Goal: Use online tool/utility: Utilize a website feature to perform a specific function

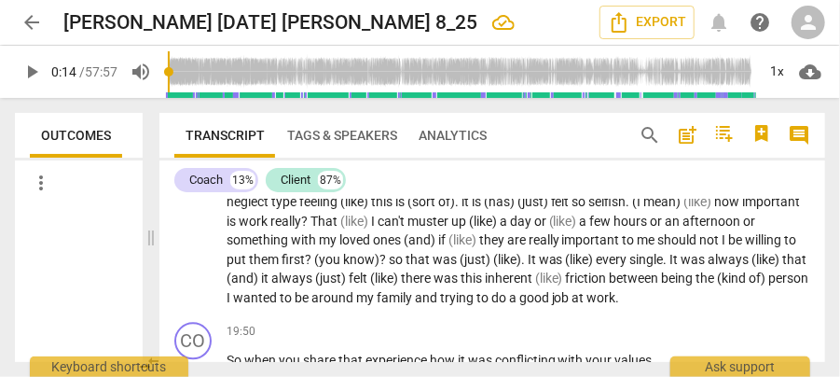
scroll to position [4149, 0]
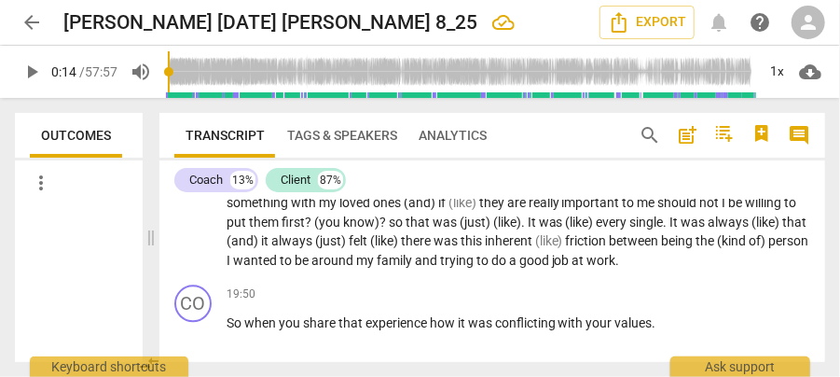
drag, startPoint x: 313, startPoint y: 278, endPoint x: 345, endPoint y: 256, distance: 38.8
click at [770, 248] on span "person" at bounding box center [790, 240] width 40 height 15
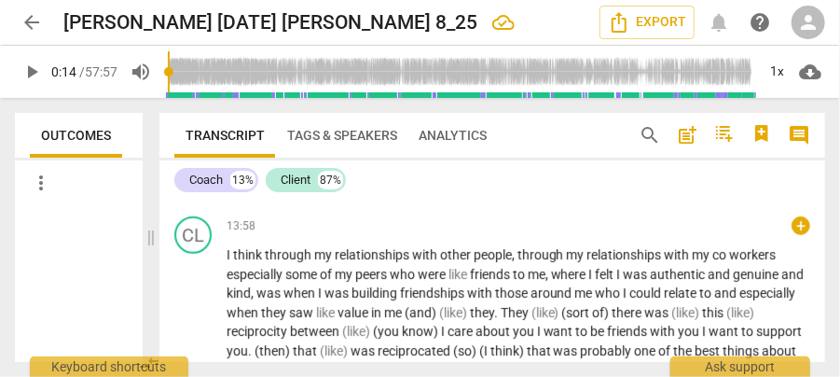
scroll to position [3154, 0]
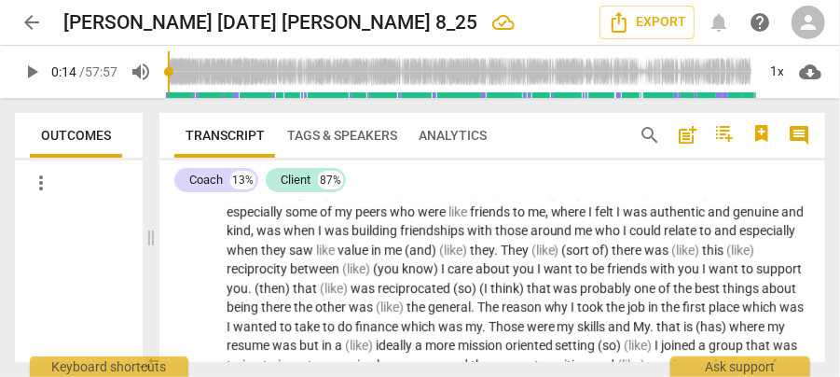
type input "14"
click at [439, 257] on span "(and)" at bounding box center [422, 250] width 35 height 15
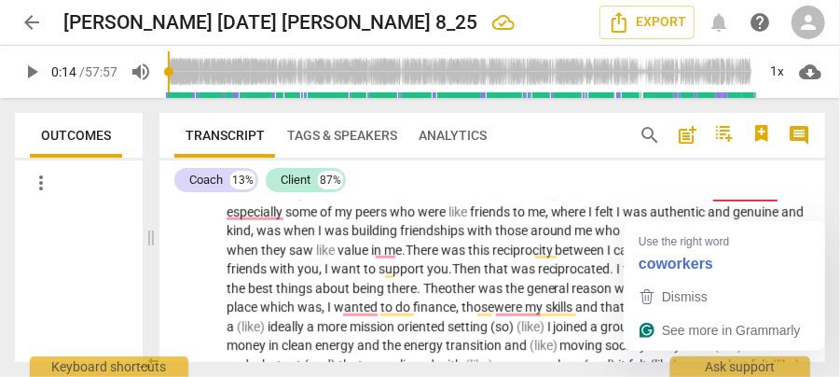
click at [729, 200] on span "co" at bounding box center [722, 192] width 17 height 15
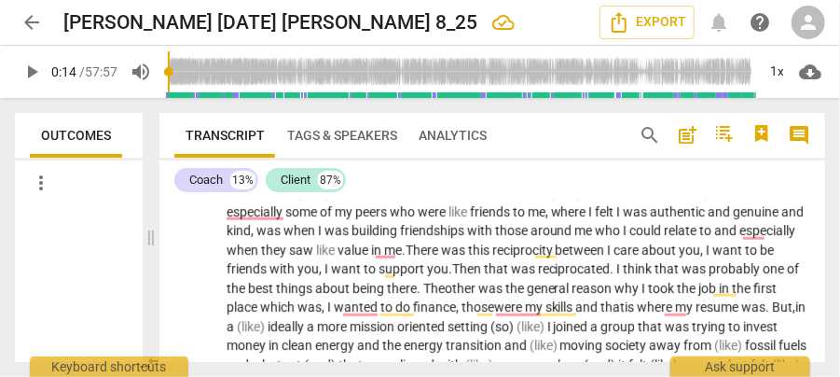
click at [778, 200] on span "workers" at bounding box center [754, 192] width 47 height 15
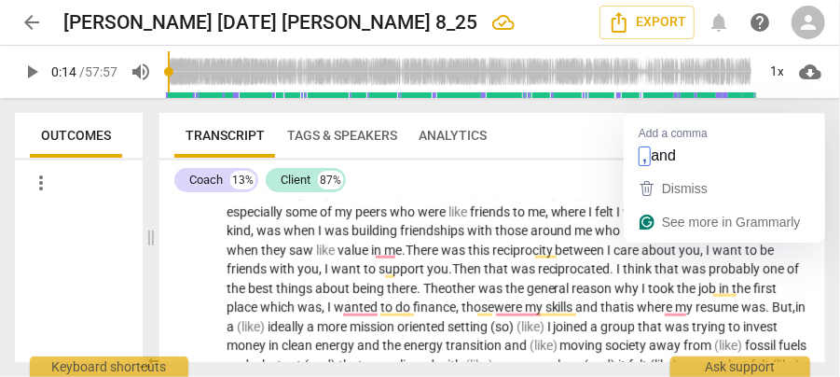
click at [715, 238] on span "to" at bounding box center [708, 230] width 15 height 15
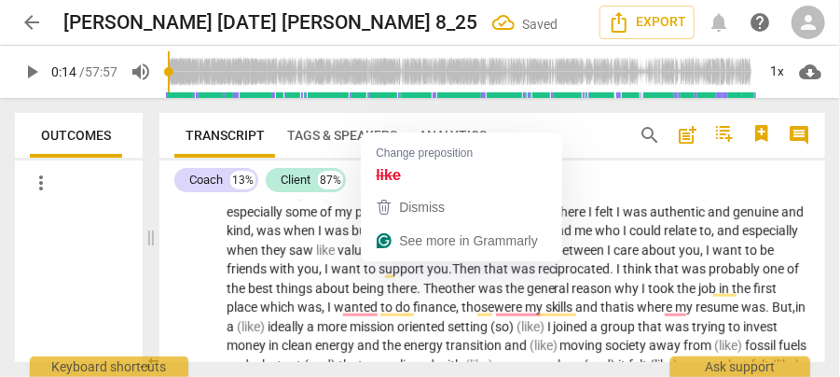
click at [338, 257] on span "like" at bounding box center [326, 250] width 21 height 15
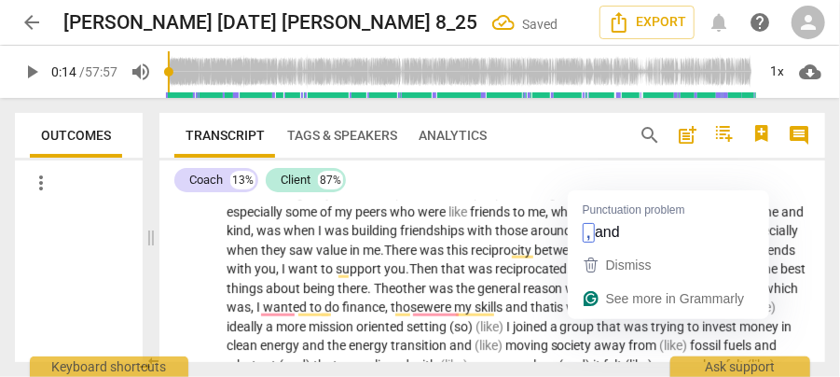
click at [506, 314] on span "skills" at bounding box center [490, 306] width 31 height 15
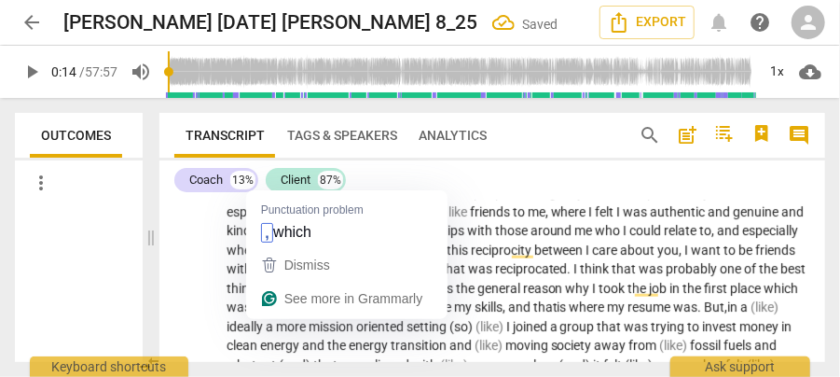
click at [731, 296] on span "place" at bounding box center [748, 288] width 34 height 15
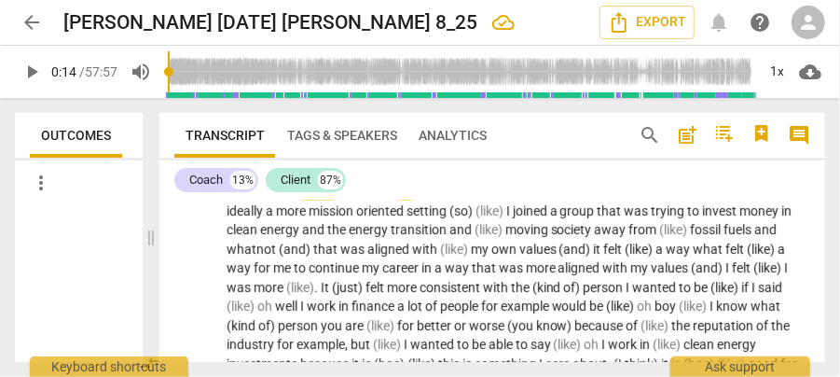
scroll to position [3278, 0]
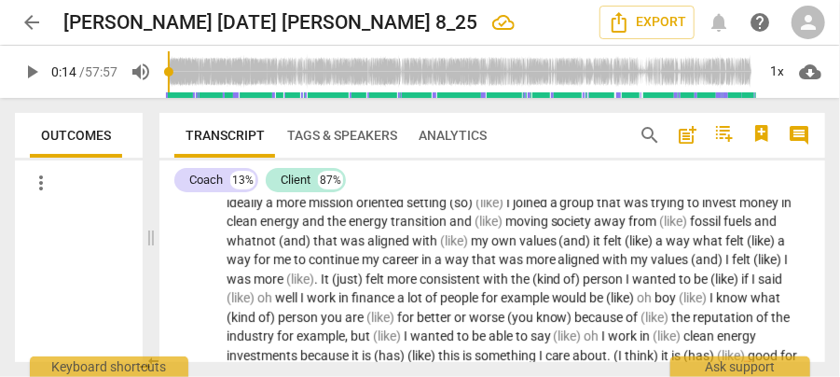
click at [742, 190] on span "a" at bounding box center [747, 182] width 10 height 15
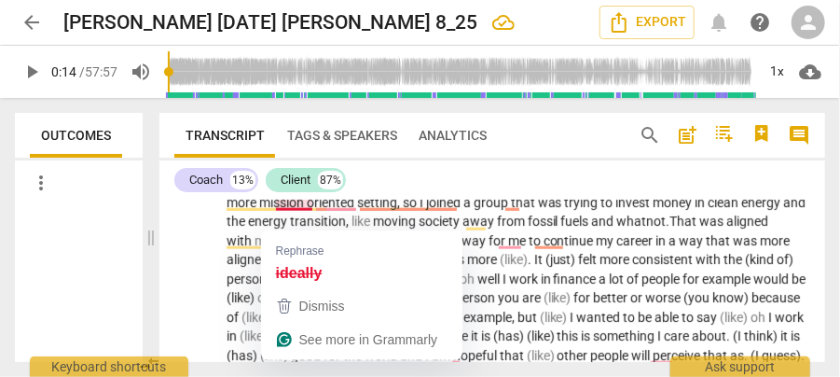
click at [752, 190] on span "ideally" at bounding box center [771, 182] width 39 height 15
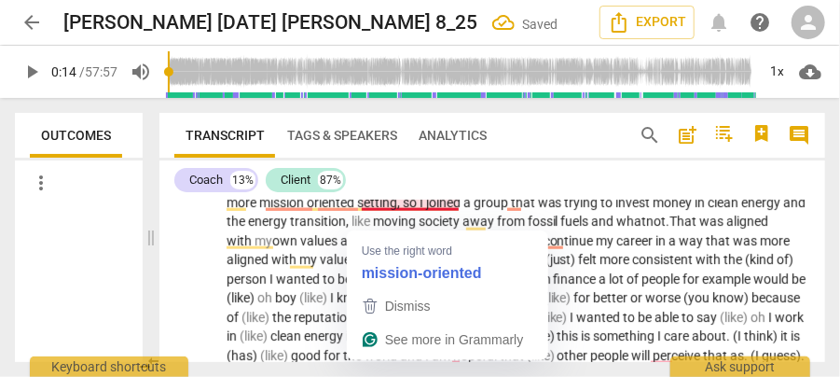
click at [357, 210] on span "oriented" at bounding box center [332, 202] width 50 height 15
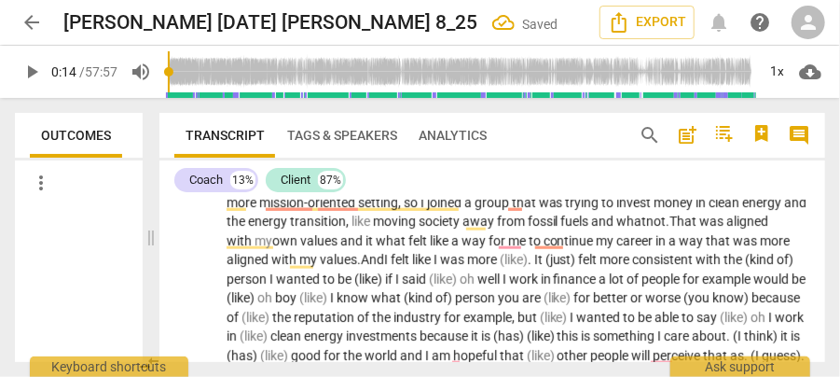
click at [340, 248] on span "values" at bounding box center [320, 240] width 40 height 15
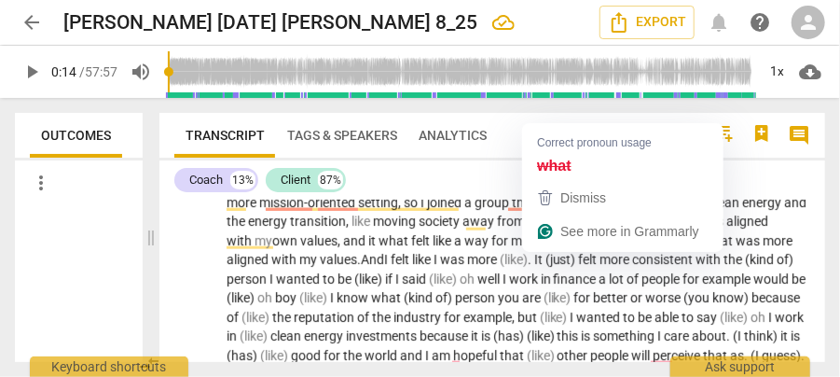
click at [379, 248] on span "it" at bounding box center [373, 240] width 10 height 15
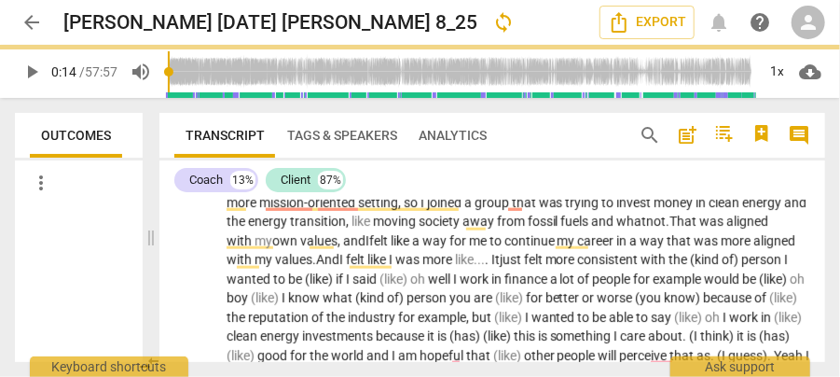
click at [670, 267] on span "the" at bounding box center [680, 259] width 21 height 15
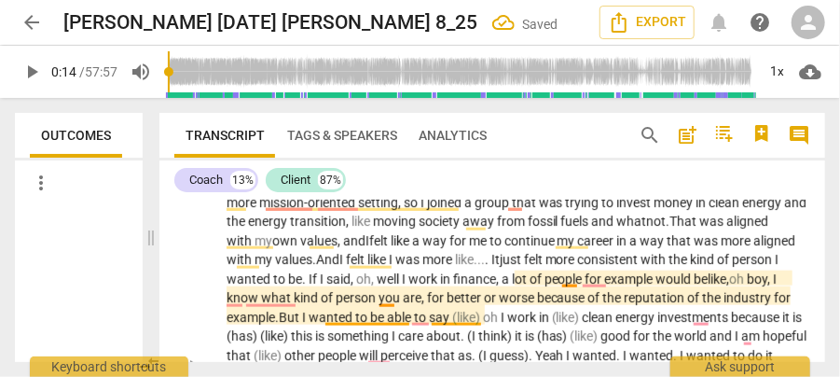
click at [725, 305] on span "industry" at bounding box center [750, 297] width 50 height 15
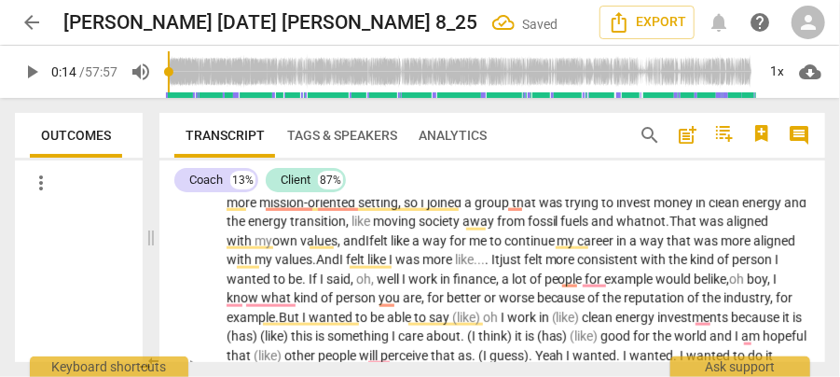
click at [795, 301] on p "I think through my relationships with other people , through my relationships w…" at bounding box center [519, 365] width 584 height 612
click at [608, 286] on span "example" at bounding box center [633, 278] width 51 height 15
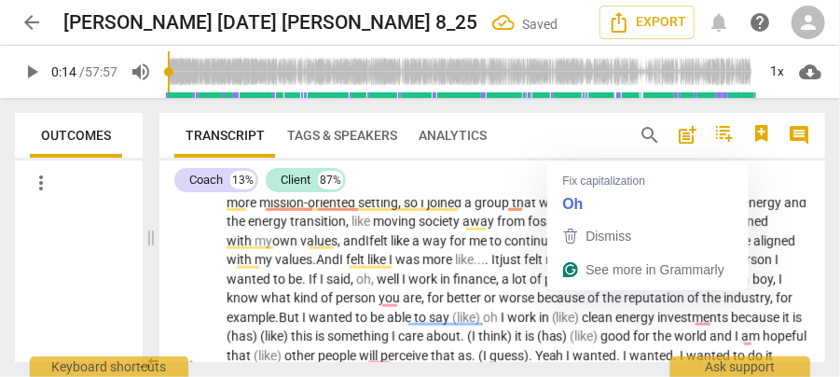
click at [377, 286] on span "oh," at bounding box center [366, 278] width 21 height 15
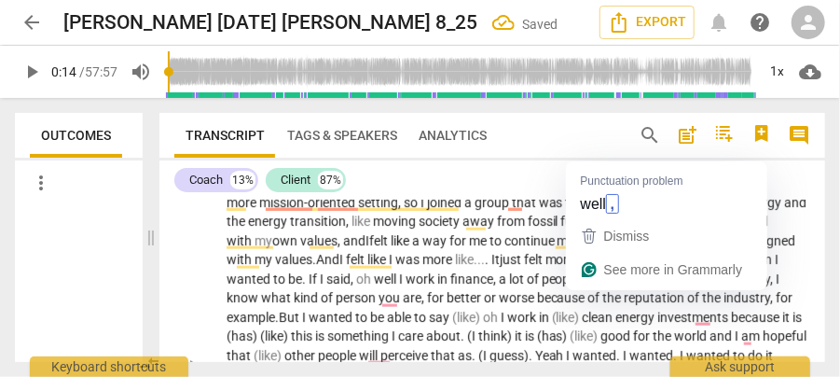
click at [399, 286] on span "well" at bounding box center [386, 278] width 25 height 15
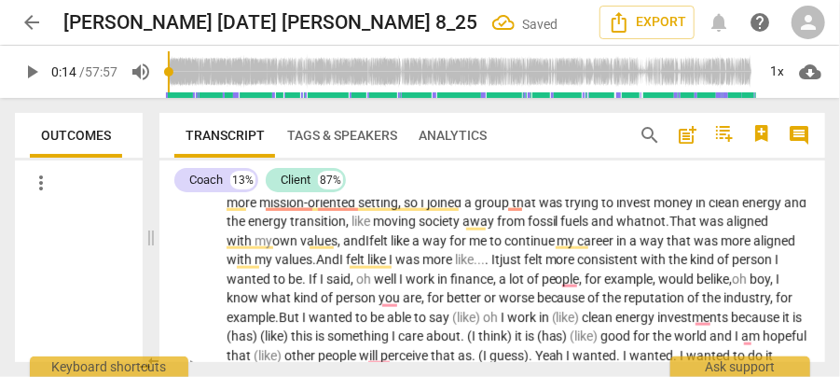
click at [399, 286] on span "well" at bounding box center [386, 278] width 25 height 15
click at [379, 305] on span "person" at bounding box center [357, 297] width 43 height 15
